Goal: Information Seeking & Learning: Check status

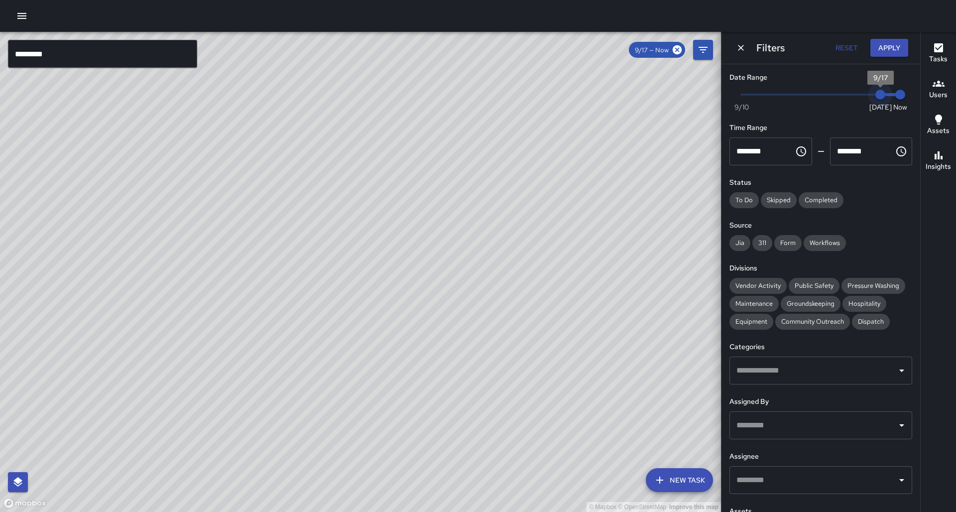
type input "*"
drag, startPoint x: 881, startPoint y: 96, endPoint x: 871, endPoint y: 95, distance: 10.5
click at [866, 95] on span "9/16" at bounding box center [861, 95] width 10 height 10
type input "*"
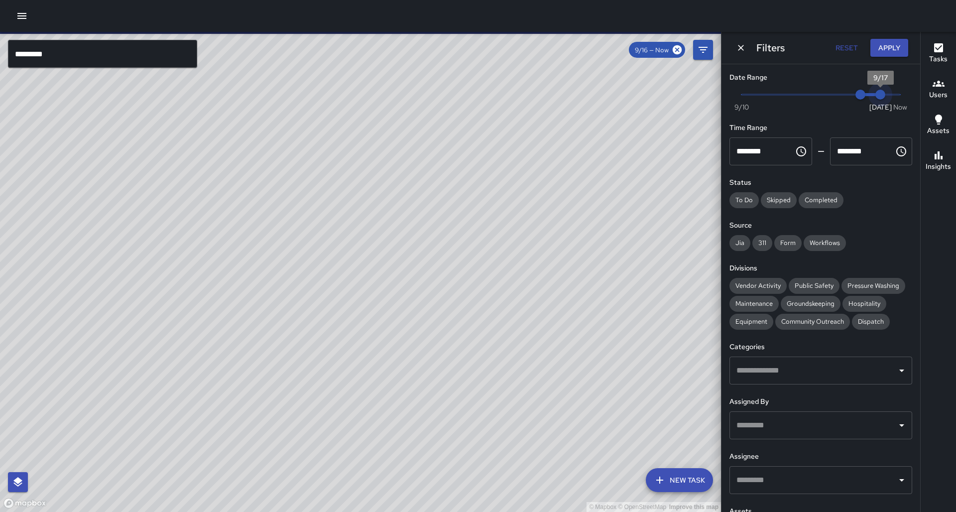
drag, startPoint x: 877, startPoint y: 93, endPoint x: 872, endPoint y: 93, distance: 5.5
click at [876, 93] on span "9/17" at bounding box center [881, 95] width 10 height 10
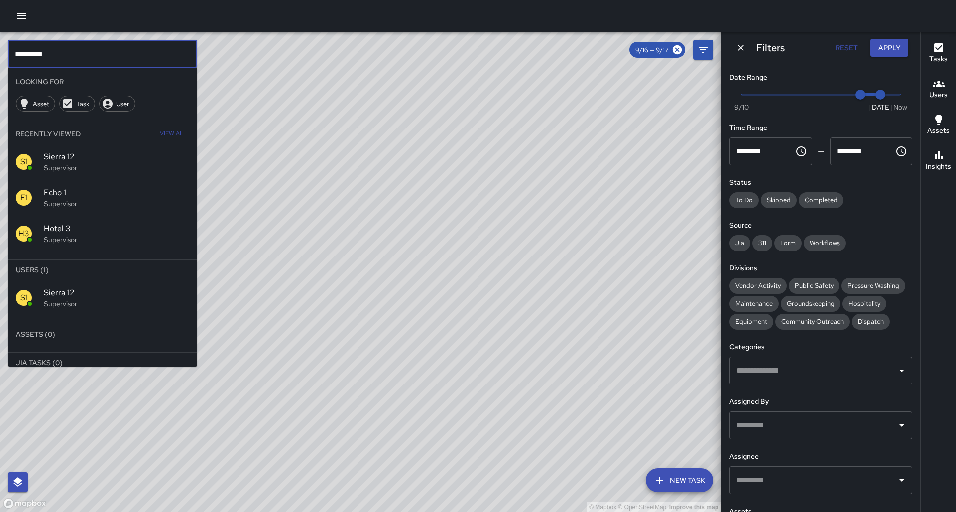
click at [79, 60] on input "*********" at bounding box center [102, 54] width 189 height 28
type input "******"
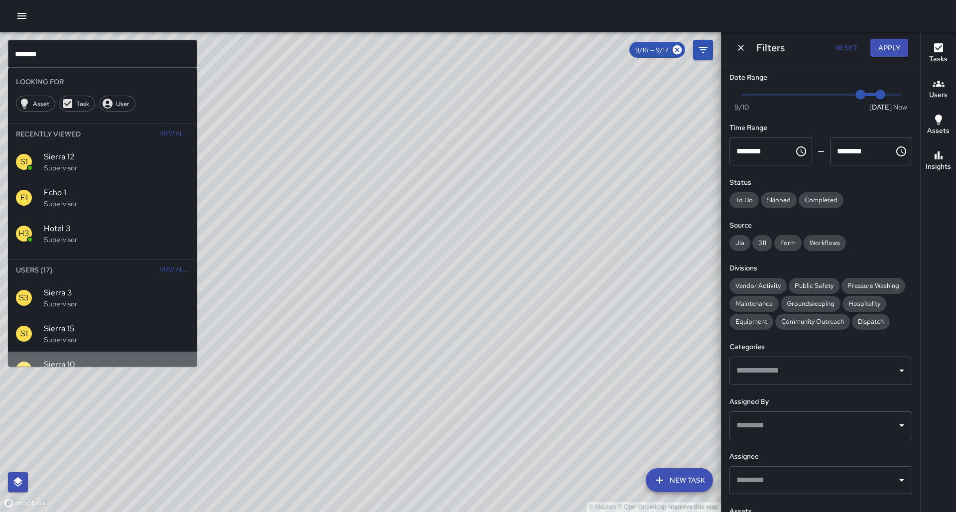
click at [88, 371] on p "Supervisor" at bounding box center [116, 376] width 145 height 10
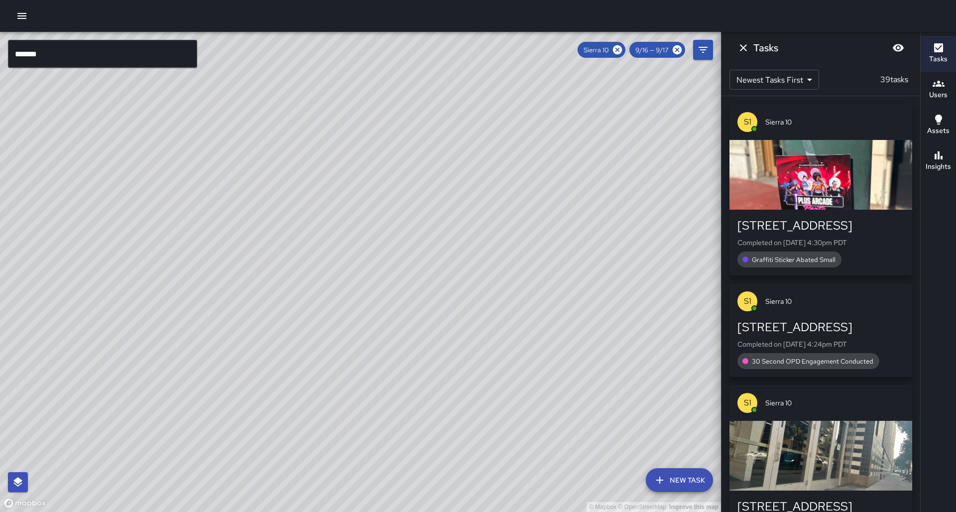
drag, startPoint x: 350, startPoint y: 321, endPoint x: 344, endPoint y: 329, distance: 9.3
click at [344, 329] on div "© Mapbox © OpenStreetMap Improve this map" at bounding box center [360, 272] width 721 height 480
click at [660, 52] on span "9/16 — 9/17" at bounding box center [652, 50] width 45 height 8
click at [705, 52] on icon "Filters" at bounding box center [703, 50] width 12 height 12
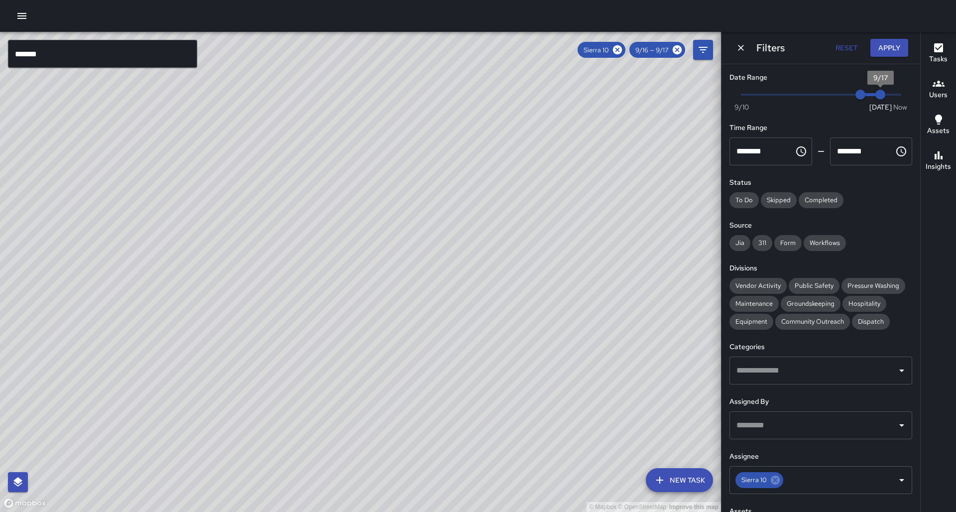
type input "*"
drag, startPoint x: 889, startPoint y: 94, endPoint x: 883, endPoint y: 92, distance: 6.5
click at [904, 95] on span "4:48 pm" at bounding box center [901, 95] width 10 height 10
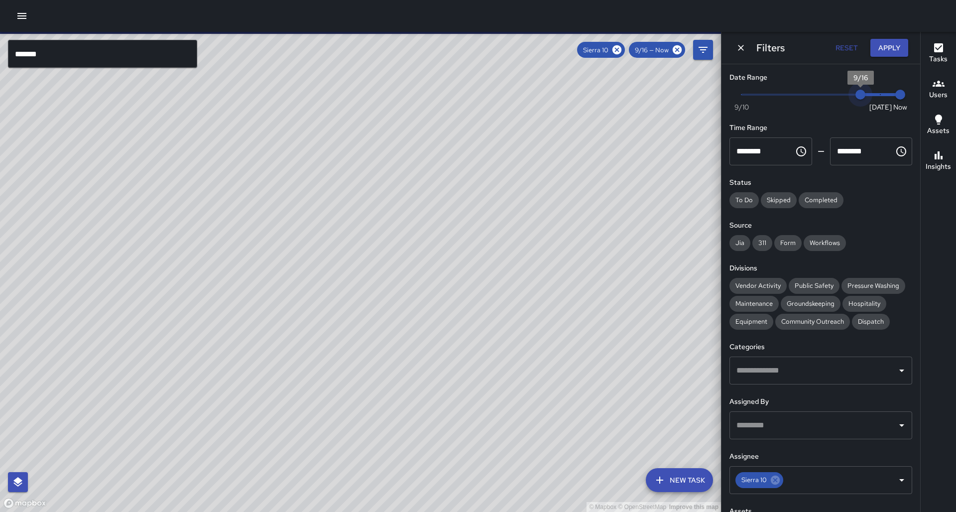
click at [896, 97] on span "Now [DATE] [DATE] 4:48 pm" at bounding box center [821, 94] width 159 height 15
type input "*"
drag, startPoint x: 861, startPoint y: 93, endPoint x: 892, endPoint y: 97, distance: 30.6
click at [894, 95] on span "Now [DATE] [DATE] 4:48 pm" at bounding box center [821, 94] width 159 height 15
click at [908, 47] on button "Apply" at bounding box center [890, 48] width 38 height 18
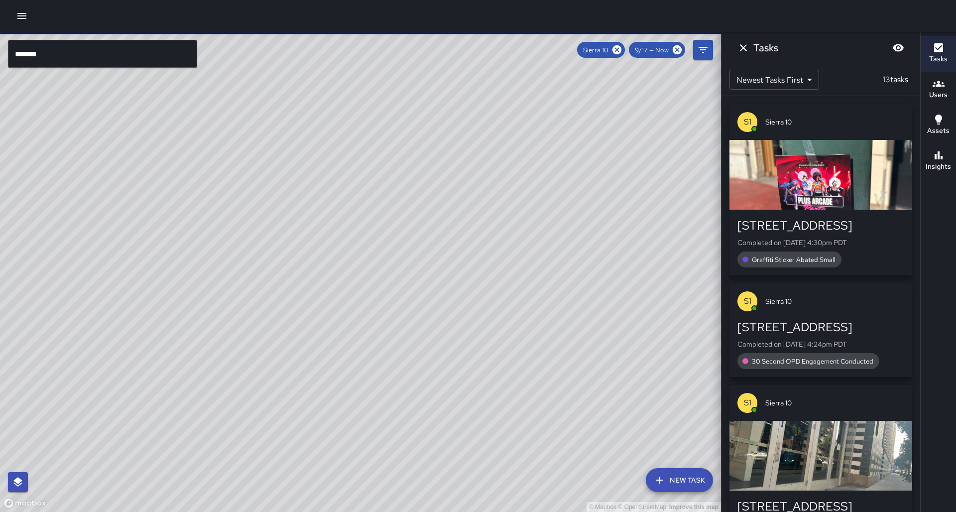
click at [747, 45] on icon "Dismiss" at bounding box center [744, 48] width 12 height 12
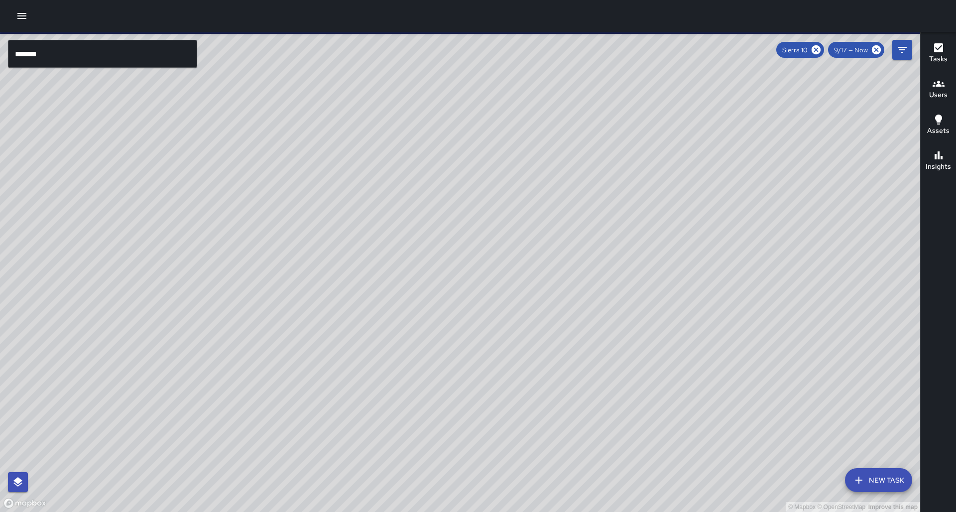
click at [399, 343] on div "© Mapbox © OpenStreetMap Improve this map" at bounding box center [460, 272] width 921 height 480
drag, startPoint x: 372, startPoint y: 291, endPoint x: 364, endPoint y: 301, distance: 13.5
click at [364, 301] on div "© Mapbox © OpenStreetMap Improve this map" at bounding box center [460, 272] width 921 height 480
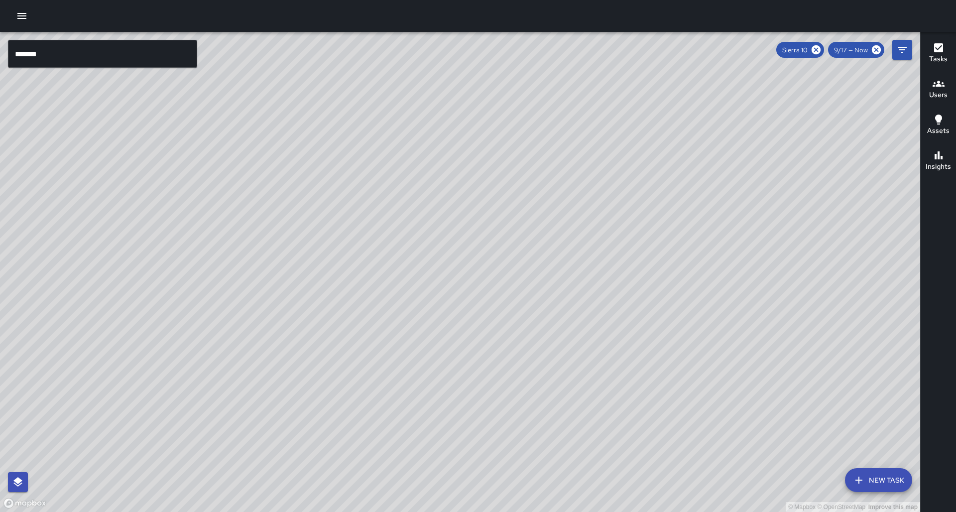
drag, startPoint x: 319, startPoint y: 254, endPoint x: 283, endPoint y: 242, distance: 37.6
click at [283, 242] on div "© Mapbox © OpenStreetMap Improve this map" at bounding box center [460, 272] width 921 height 480
click at [134, 229] on div "© Mapbox © OpenStreetMap Improve this map S1 Sierra [GEOGRAPHIC_DATA][STREET_AD…" at bounding box center [460, 272] width 921 height 480
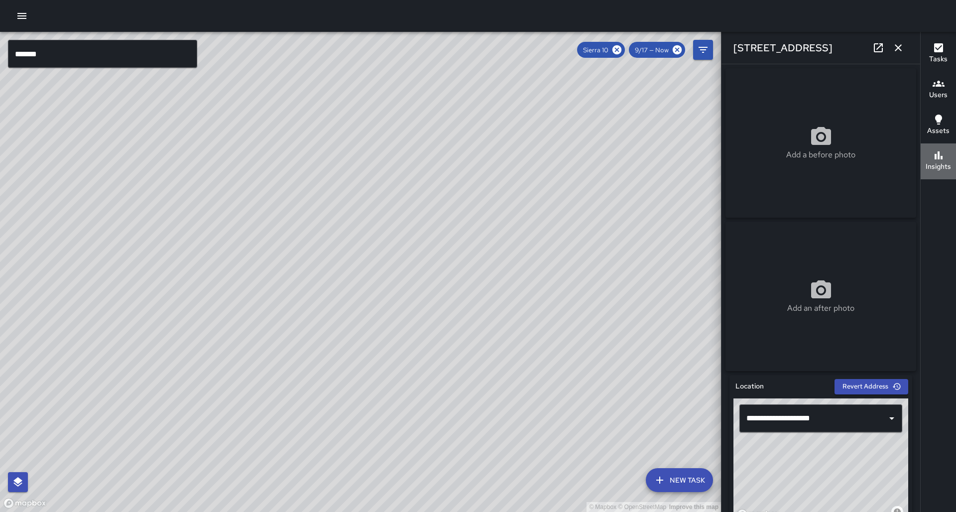
click at [949, 169] on h6 "Insights" at bounding box center [938, 166] width 25 height 11
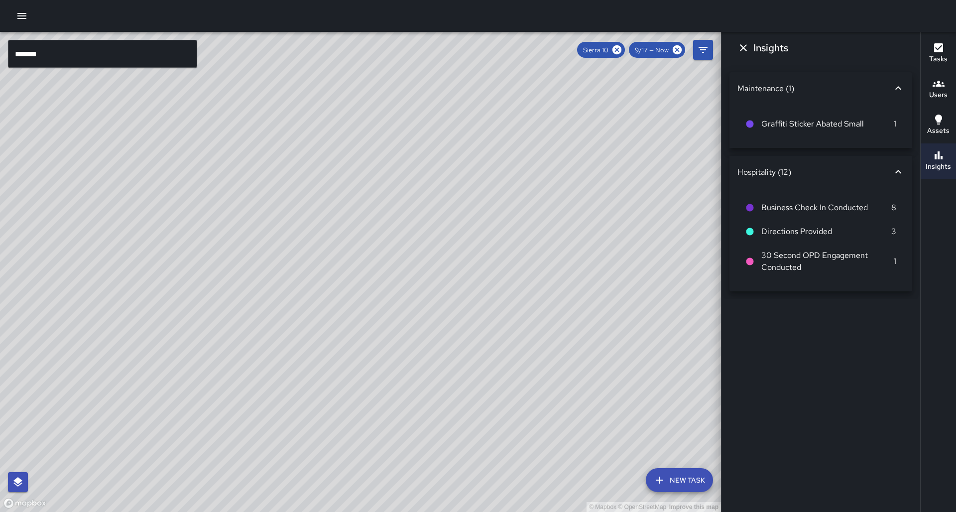
click at [925, 163] on button "Insights" at bounding box center [938, 161] width 35 height 36
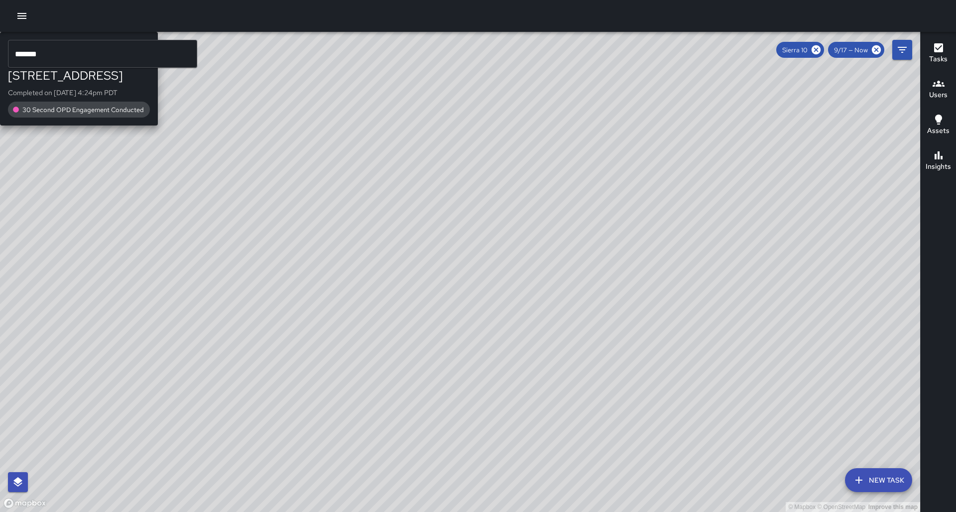
click at [158, 126] on div "S1 Sierra 10 [STREET_ADDRESS] Completed on [DATE] 4:24pm PDT 30 Second OPD Enga…" at bounding box center [79, 79] width 158 height 94
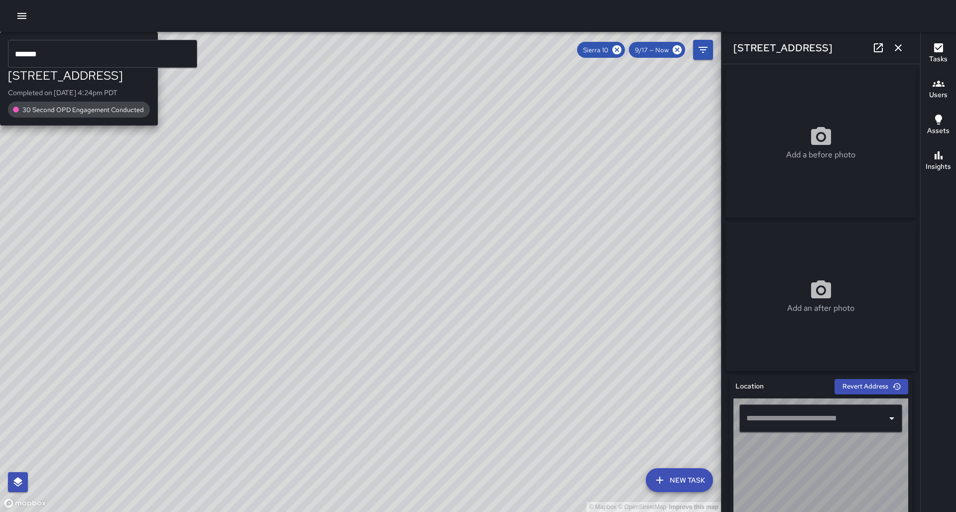
type input "**********"
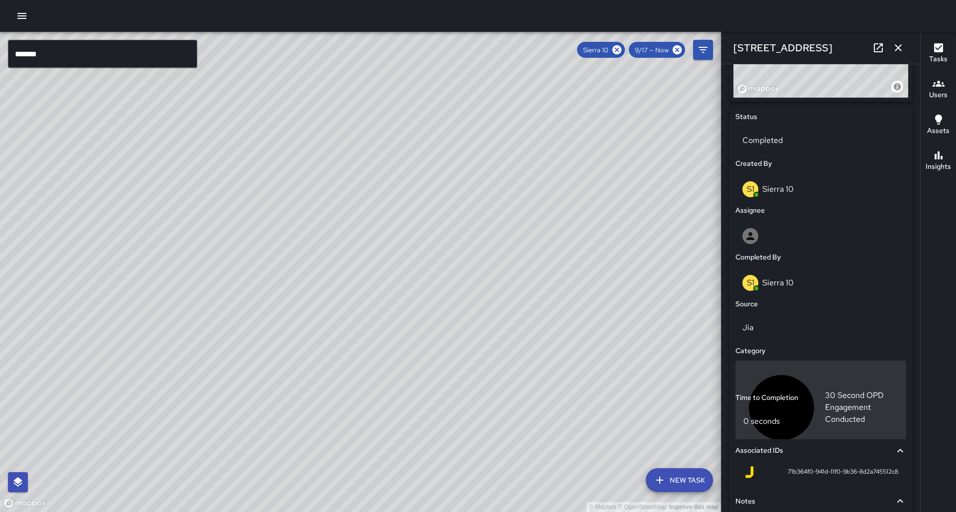
click at [792, 361] on div "30 Second OPD Engagement Conducted" at bounding box center [821, 408] width 171 height 95
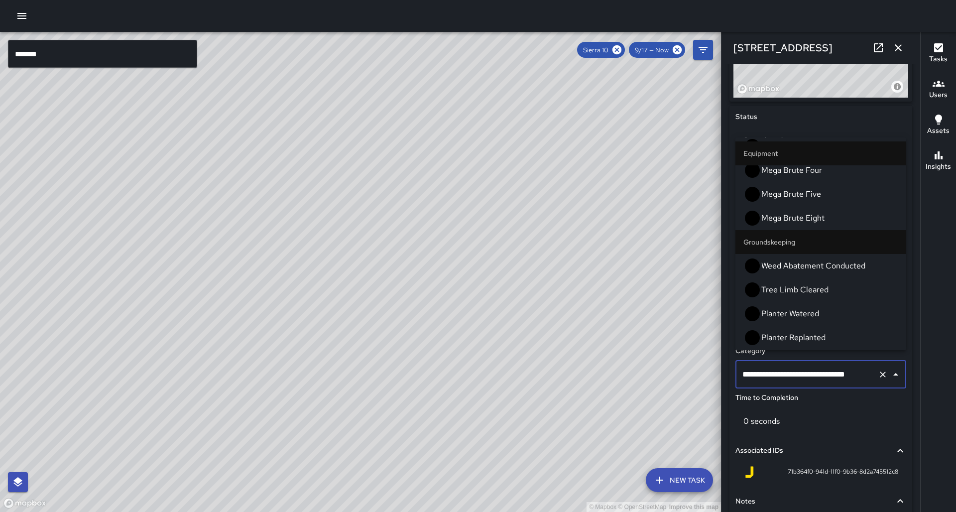
scroll to position [425, 0]
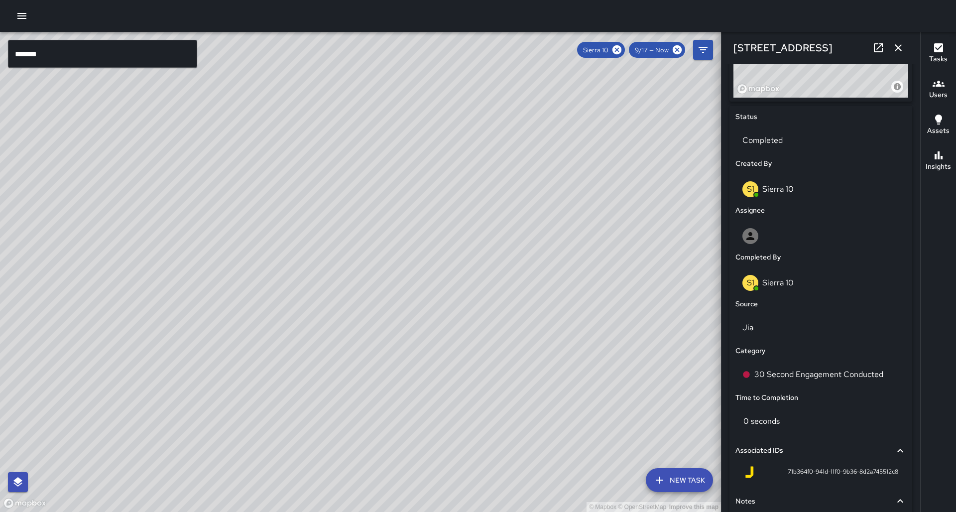
click at [546, 315] on div "© Mapbox © OpenStreetMap Improve this map" at bounding box center [360, 272] width 721 height 480
drag, startPoint x: 606, startPoint y: 297, endPoint x: 398, endPoint y: 238, distance: 215.5
click at [400, 238] on div "© Mapbox © OpenStreetMap Improve this map" at bounding box center [360, 272] width 721 height 480
drag, startPoint x: 539, startPoint y: 299, endPoint x: 430, endPoint y: 288, distance: 109.6
click at [430, 288] on div "© Mapbox © OpenStreetMap Improve this map" at bounding box center [360, 272] width 721 height 480
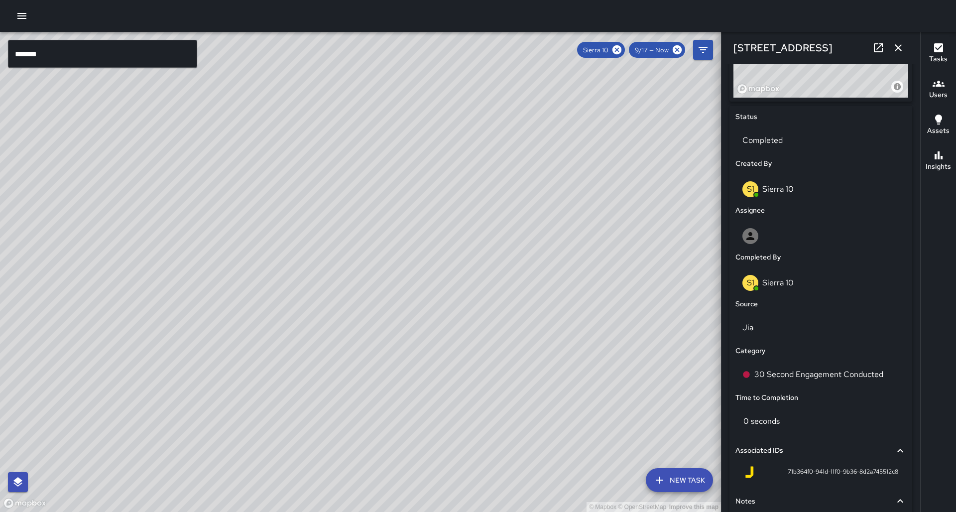
drag, startPoint x: 524, startPoint y: 239, endPoint x: 493, endPoint y: 258, distance: 36.4
click at [493, 258] on div "© Mapbox © OpenStreetMap Improve this map" at bounding box center [360, 272] width 721 height 480
click at [900, 47] on icon "button" at bounding box center [898, 47] width 7 height 7
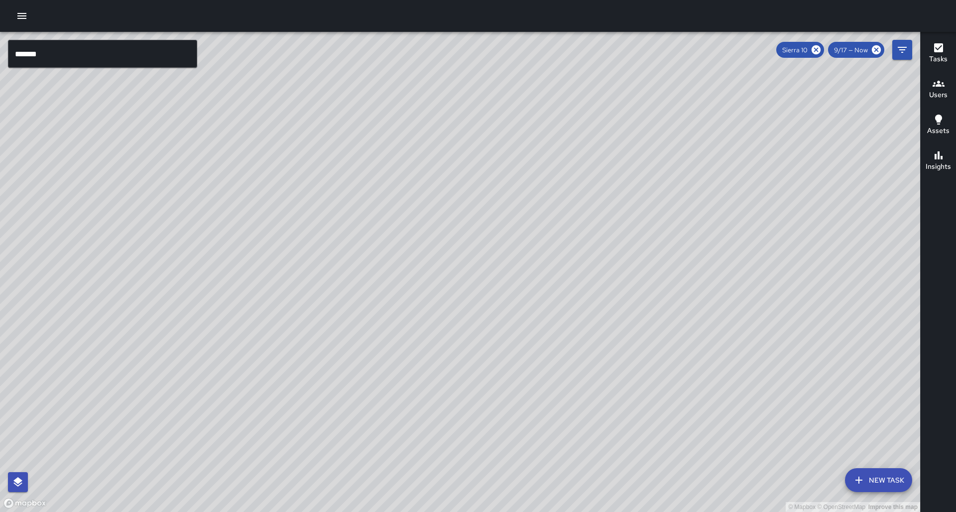
click at [947, 144] on button "Insights" at bounding box center [938, 161] width 35 height 36
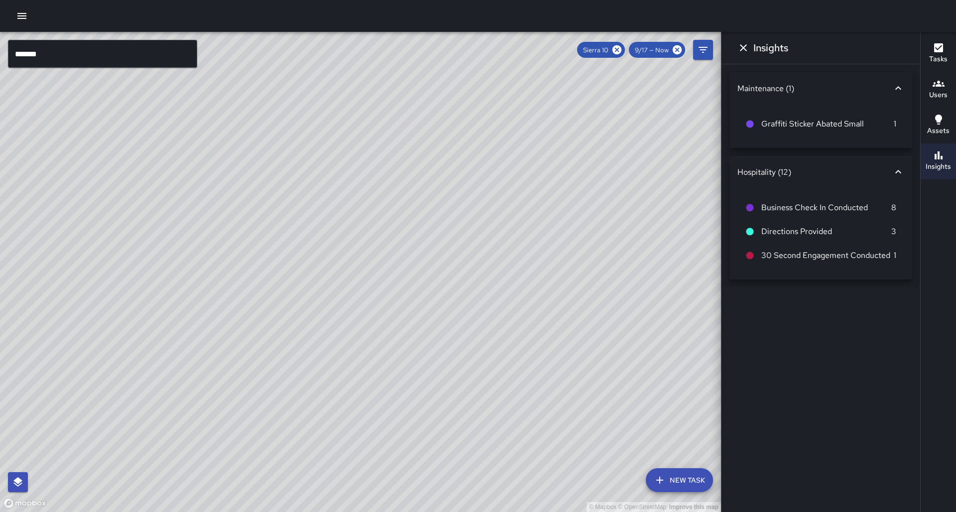
drag, startPoint x: 652, startPoint y: 154, endPoint x: 645, endPoint y: 159, distance: 8.6
click at [645, 159] on div "© Mapbox © OpenStreetMap Improve this map" at bounding box center [360, 272] width 721 height 480
click at [554, 181] on div "© Mapbox © OpenStreetMap Improve this map" at bounding box center [360, 272] width 721 height 480
click at [749, 50] on icon "Dismiss" at bounding box center [744, 48] width 12 height 12
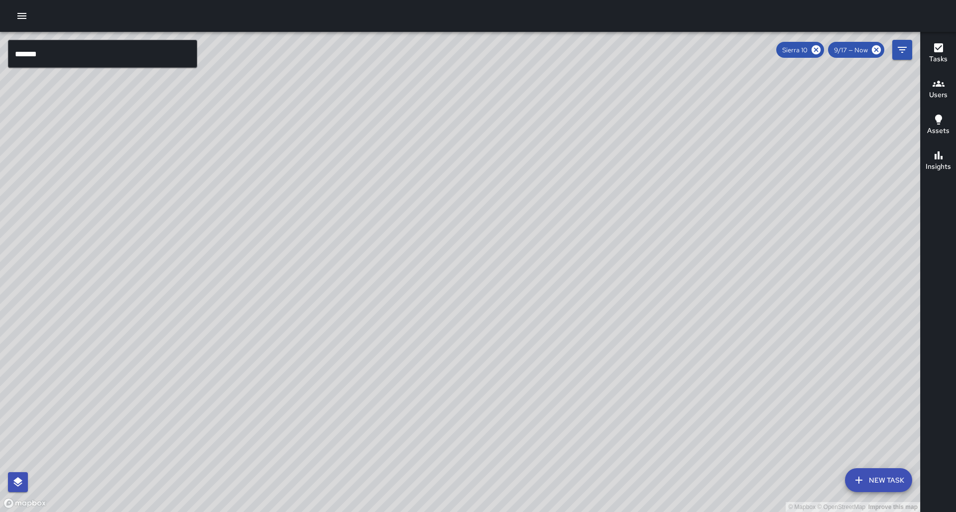
drag, startPoint x: 505, startPoint y: 264, endPoint x: 493, endPoint y: 245, distance: 22.4
click at [491, 253] on div "© Mapbox © OpenStreetMap Improve this map" at bounding box center [460, 272] width 921 height 480
drag, startPoint x: 362, startPoint y: 290, endPoint x: 318, endPoint y: 276, distance: 45.9
click at [318, 276] on div "© Mapbox © OpenStreetMap Improve this map" at bounding box center [460, 272] width 921 height 480
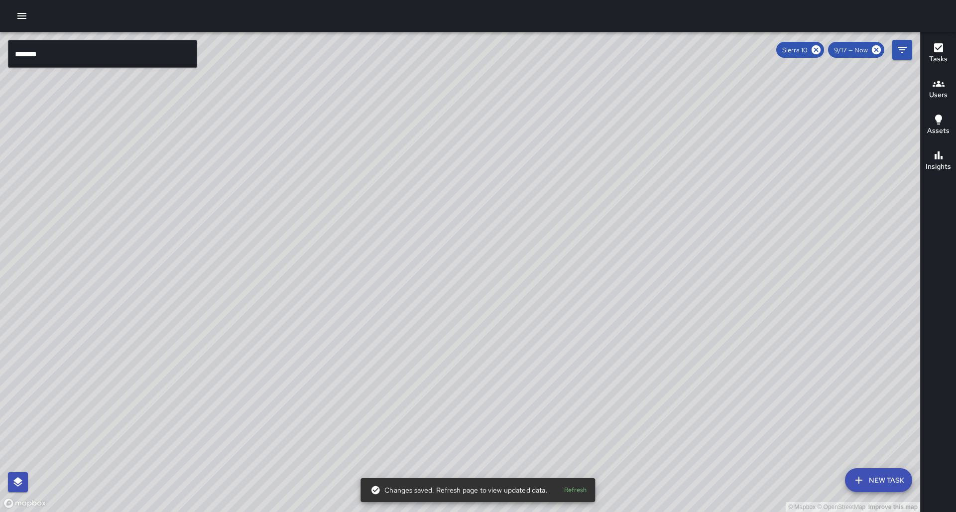
click at [318, 276] on div "© Mapbox © OpenStreetMap Improve this map" at bounding box center [460, 272] width 921 height 480
drag, startPoint x: 418, startPoint y: 372, endPoint x: 397, endPoint y: 367, distance: 21.4
click at [397, 367] on div "© Mapbox © OpenStreetMap Improve this map" at bounding box center [460, 272] width 921 height 480
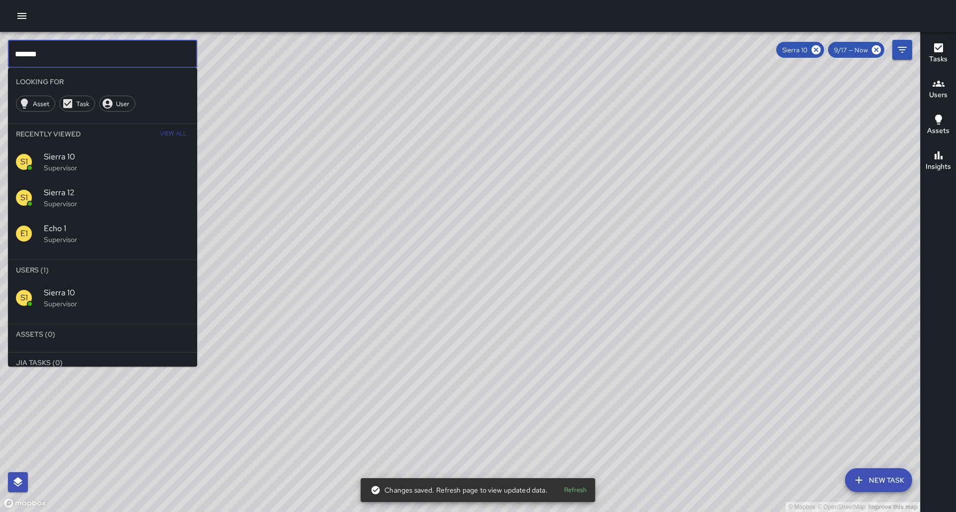
click at [81, 59] on input "******" at bounding box center [102, 54] width 189 height 28
type input "*"
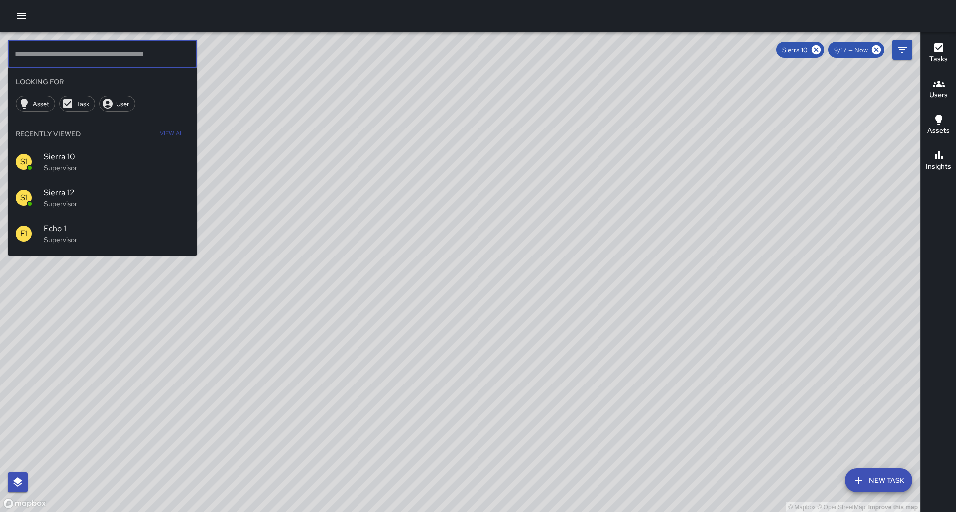
click at [109, 193] on div "S1 Sierra 12 Supervisor" at bounding box center [102, 198] width 189 height 36
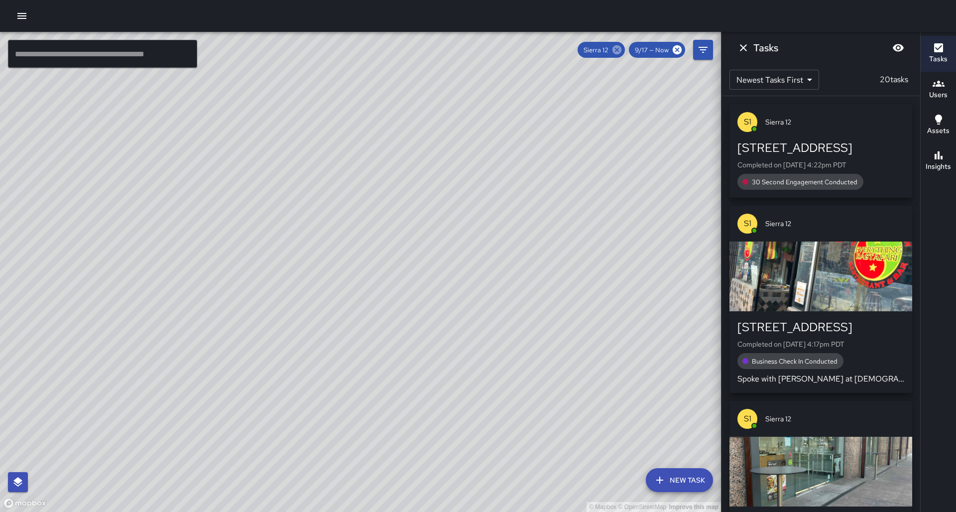
click at [621, 50] on icon at bounding box center [617, 49] width 9 height 9
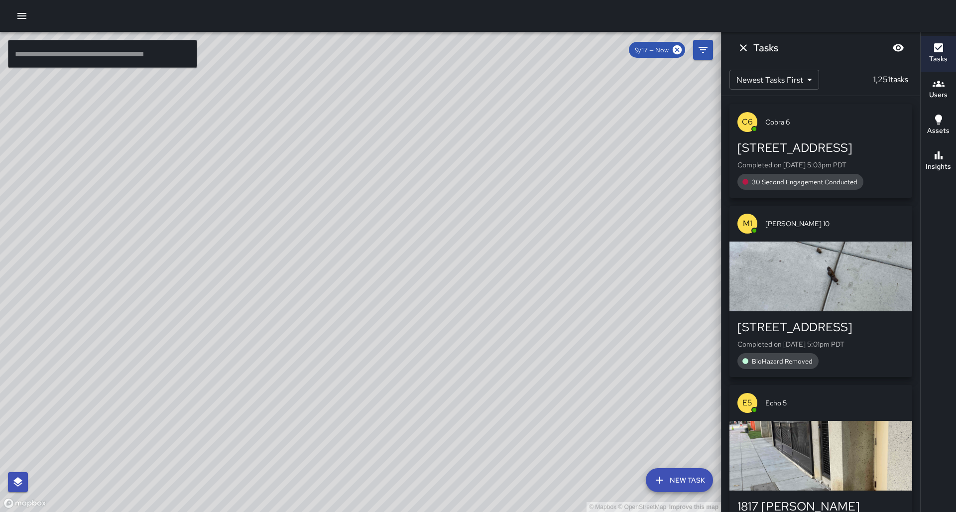
click at [174, 49] on input "text" at bounding box center [102, 54] width 189 height 28
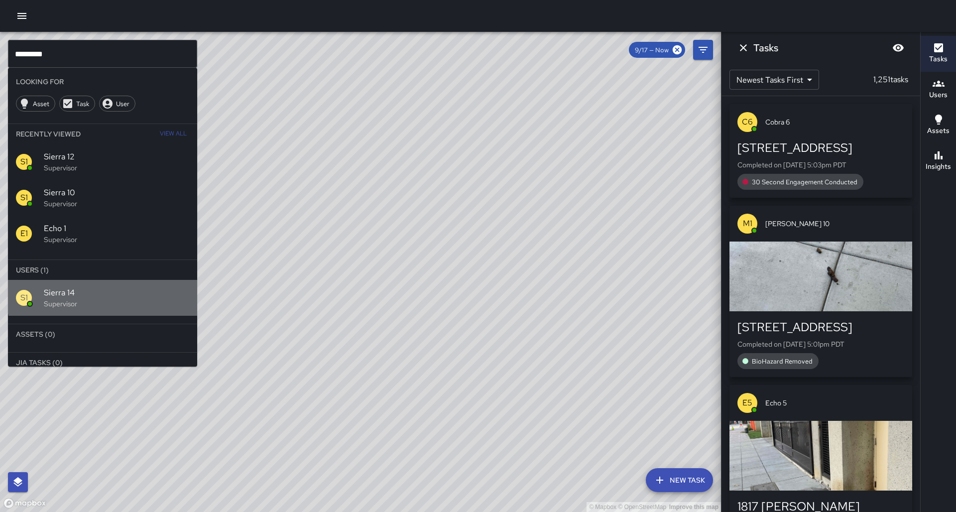
click at [127, 287] on span "Sierra 14" at bounding box center [116, 293] width 145 height 12
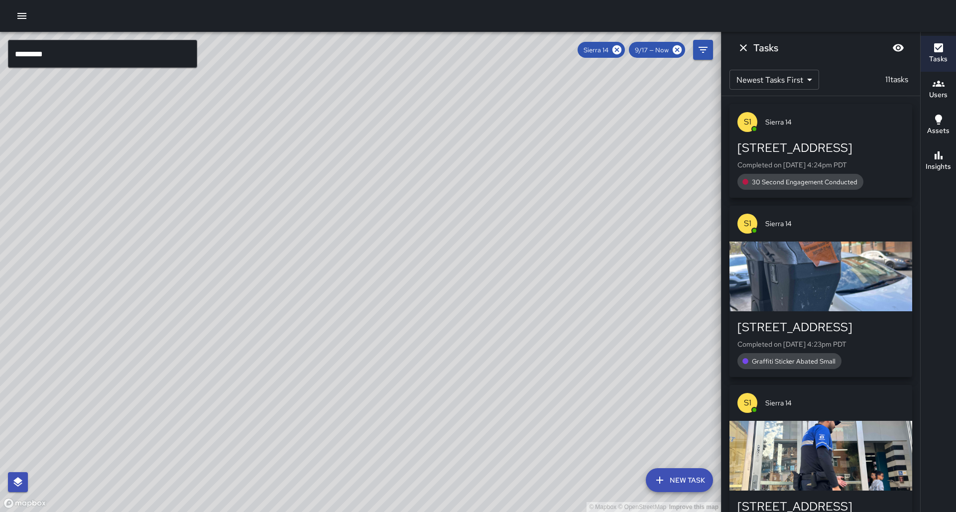
drag, startPoint x: 390, startPoint y: 347, endPoint x: 340, endPoint y: 295, distance: 72.6
click at [340, 295] on div "© Mapbox © OpenStreetMap Improve this map" at bounding box center [360, 272] width 721 height 480
drag, startPoint x: 277, startPoint y: 325, endPoint x: 278, endPoint y: 338, distance: 12.5
click at [278, 338] on div "© Mapbox © OpenStreetMap Improve this map" at bounding box center [360, 272] width 721 height 480
click at [622, 53] on icon at bounding box center [617, 49] width 9 height 9
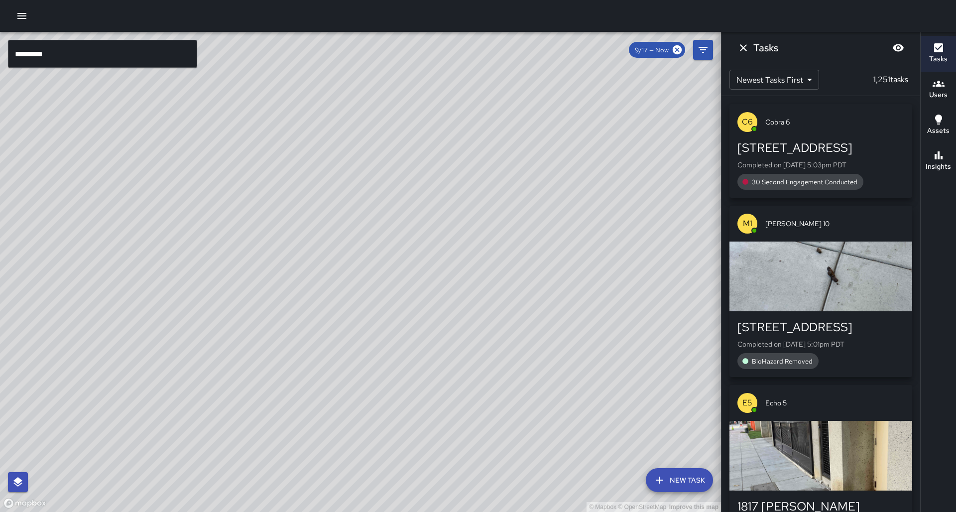
click at [646, 54] on div "9/17 — Now" at bounding box center [657, 50] width 56 height 16
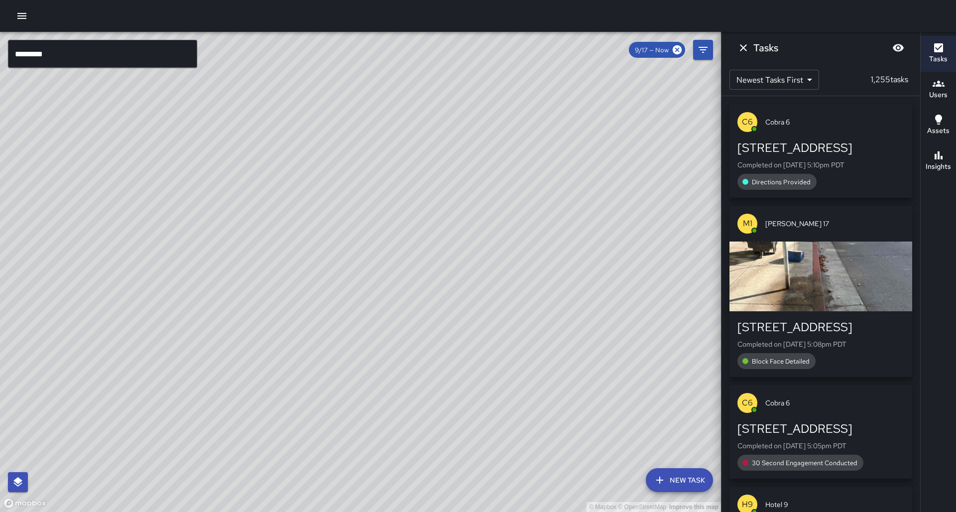
click at [152, 54] on input "*********" at bounding box center [102, 54] width 189 height 28
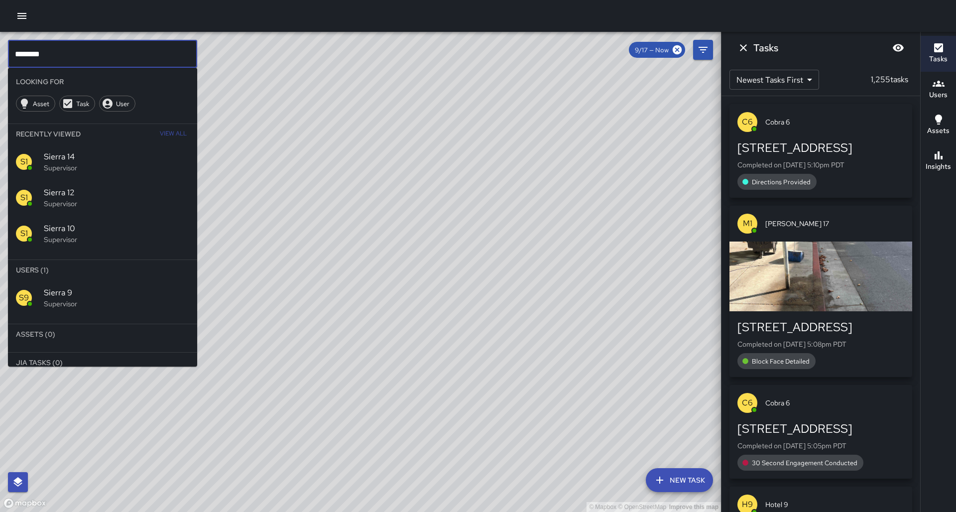
type input "********"
click at [92, 299] on p "Supervisor" at bounding box center [116, 304] width 145 height 10
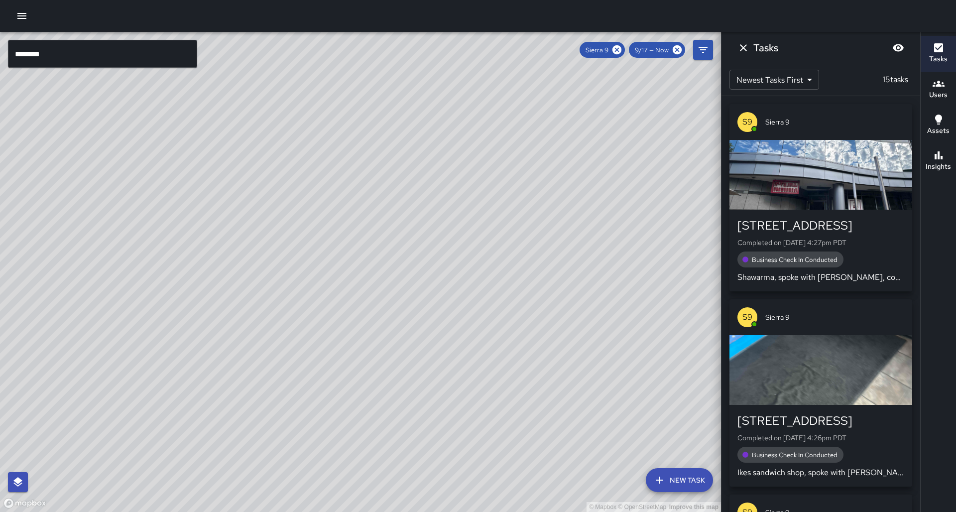
drag, startPoint x: 501, startPoint y: 211, endPoint x: 380, endPoint y: 461, distance: 277.4
click at [376, 471] on div "© Mapbox © OpenStreetMap Improve this map" at bounding box center [360, 272] width 721 height 480
drag, startPoint x: 480, startPoint y: 279, endPoint x: 454, endPoint y: 329, distance: 56.1
click at [454, 329] on div "© Mapbox © OpenStreetMap Improve this map" at bounding box center [360, 272] width 721 height 480
click at [945, 137] on button "Assets" at bounding box center [938, 126] width 35 height 36
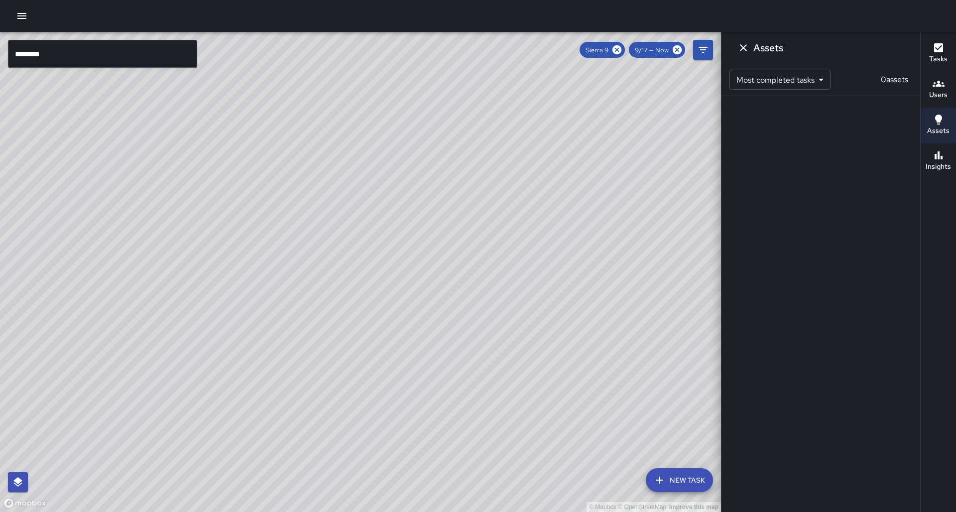
drag, startPoint x: 742, startPoint y: 44, endPoint x: 766, endPoint y: 67, distance: 32.8
click at [742, 43] on icon "Dismiss" at bounding box center [744, 48] width 12 height 12
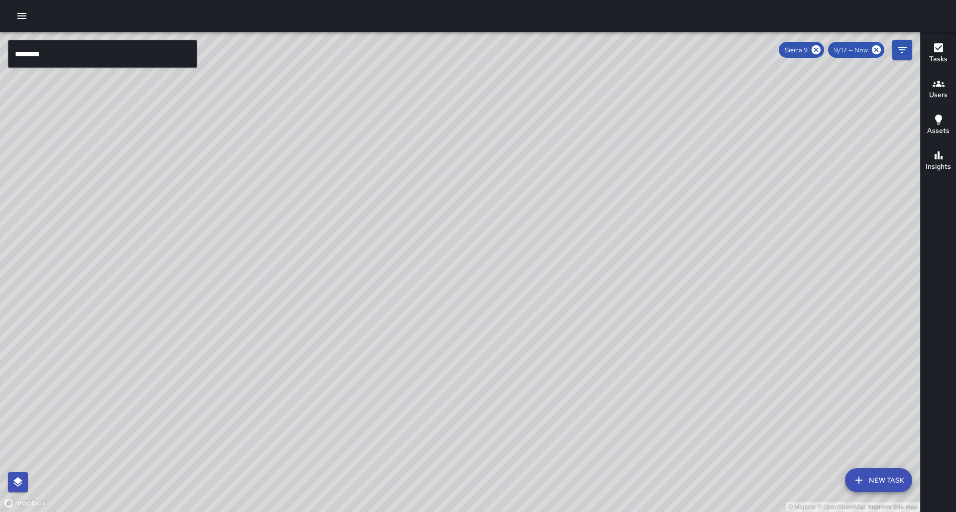
click at [944, 160] on icon "button" at bounding box center [939, 155] width 12 height 12
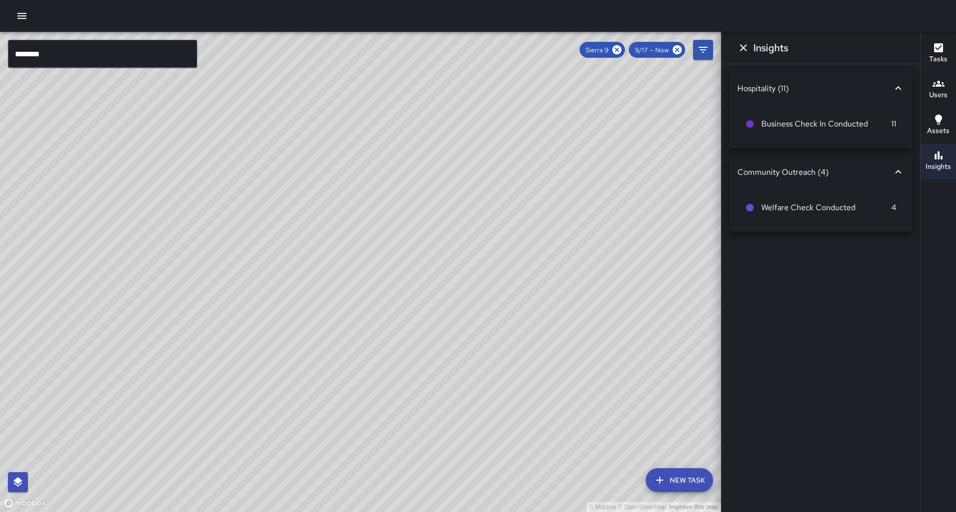
click at [654, 239] on div "© Mapbox © OpenStreetMap Improve this map" at bounding box center [360, 272] width 721 height 480
drag, startPoint x: 661, startPoint y: 207, endPoint x: 620, endPoint y: 258, distance: 65.5
click at [620, 258] on div "© Mapbox © OpenStreetMap Improve this map" at bounding box center [360, 272] width 721 height 480
click at [896, 169] on icon at bounding box center [899, 172] width 12 height 12
click at [896, 169] on icon at bounding box center [899, 168] width 12 height 12
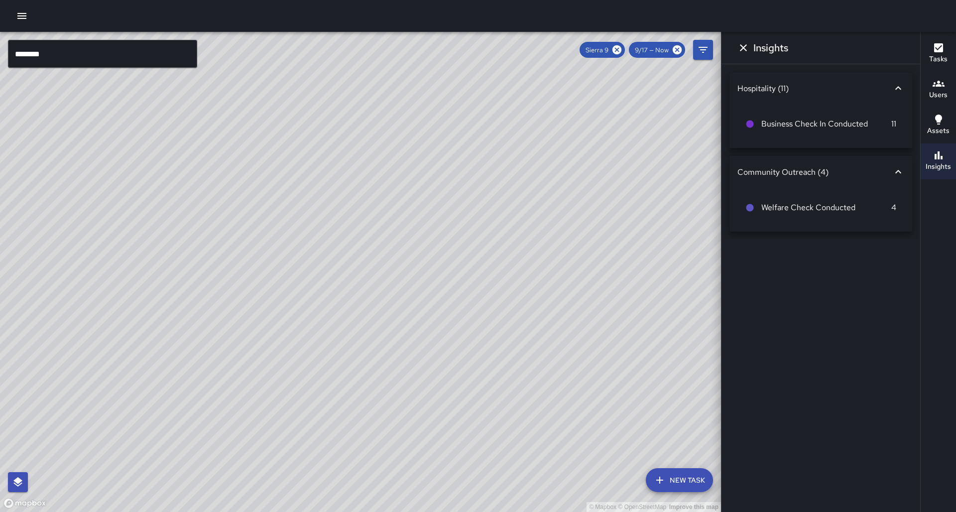
click at [861, 214] on li "Welfare Check Conducted 4" at bounding box center [821, 208] width 167 height 24
click at [894, 169] on icon at bounding box center [899, 172] width 12 height 12
drag, startPoint x: 404, startPoint y: 302, endPoint x: 132, endPoint y: 66, distance: 360.5
click at [472, 317] on div "© Mapbox © OpenStreetMap Improve this map" at bounding box center [360, 272] width 721 height 480
click at [133, 61] on input "********" at bounding box center [102, 54] width 189 height 28
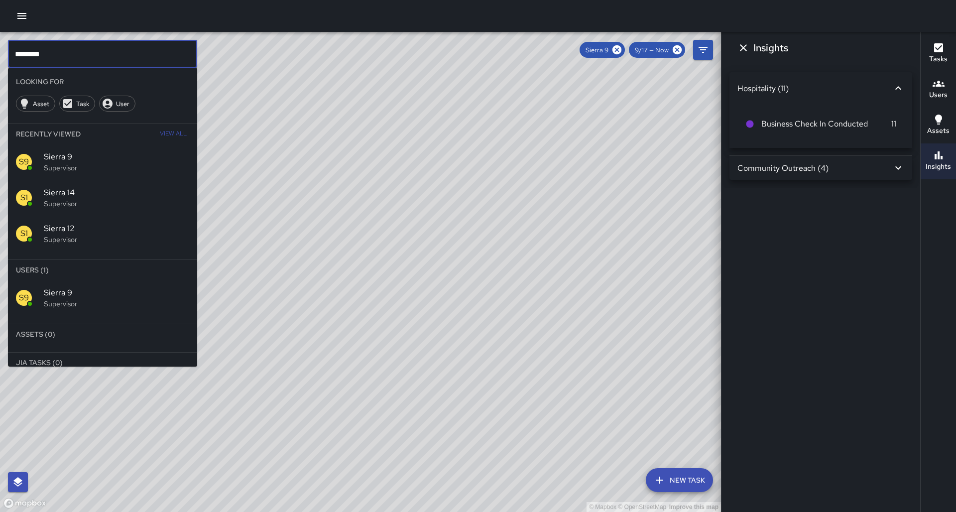
click at [133, 61] on input "********" at bounding box center [102, 54] width 189 height 28
click at [623, 54] on icon at bounding box center [617, 49] width 11 height 11
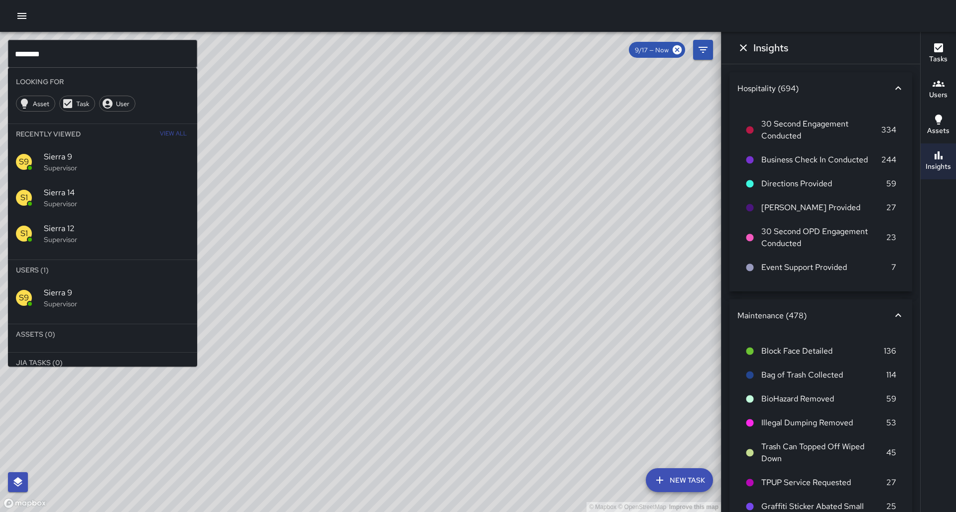
click at [413, 158] on div "© Mapbox © OpenStreetMap Improve this map" at bounding box center [360, 272] width 721 height 480
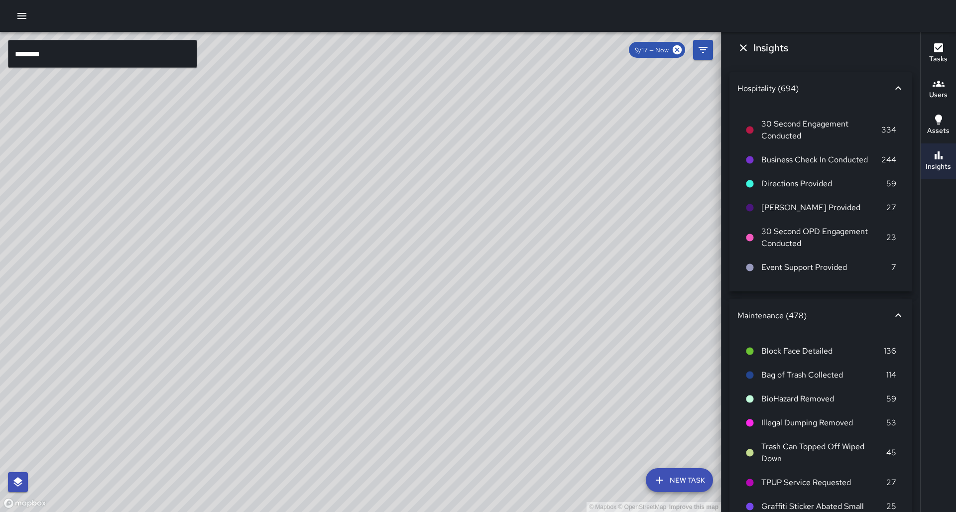
drag, startPoint x: 389, startPoint y: 255, endPoint x: 387, endPoint y: 211, distance: 44.4
click at [387, 211] on div "© Mapbox © OpenStreetMap Improve this map" at bounding box center [360, 272] width 721 height 480
